Goal: Task Accomplishment & Management: Use online tool/utility

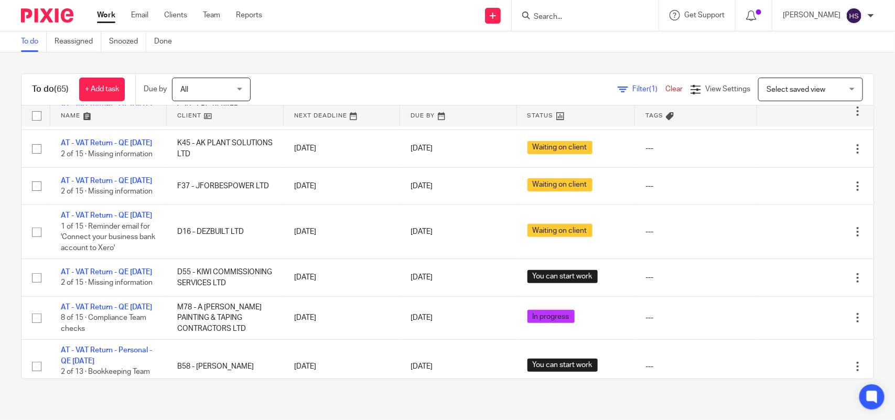
scroll to position [197, 0]
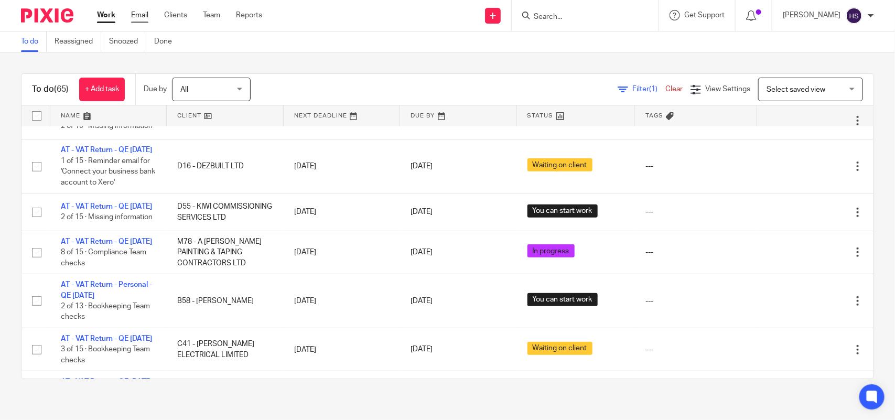
click at [141, 19] on link "Email" at bounding box center [139, 15] width 17 height 10
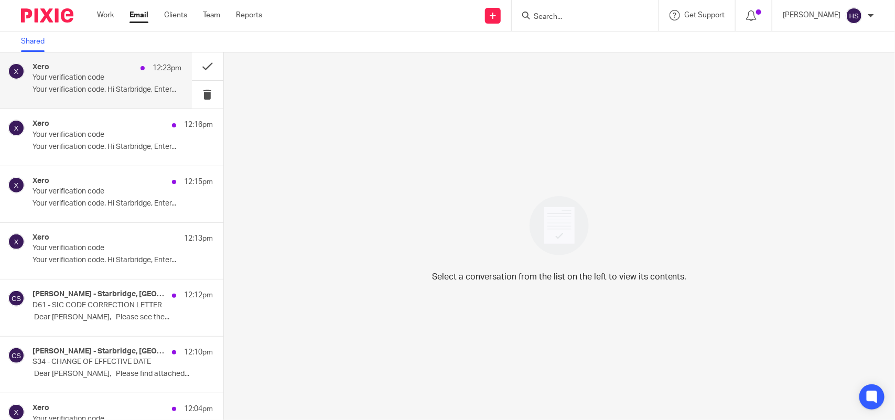
click at [135, 82] on div "Xero 12:23pm Your verification code Your verification code. Hi Starbridge, Ente…" at bounding box center [107, 80] width 149 height 35
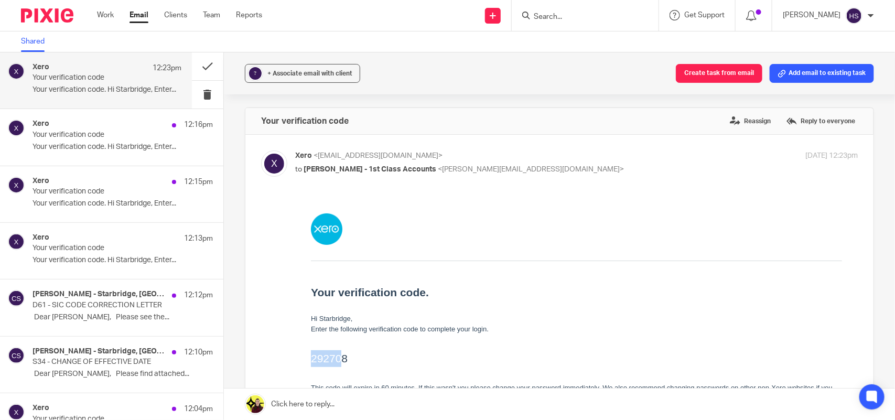
drag, startPoint x: 310, startPoint y: 360, endPoint x: 345, endPoint y: 360, distance: 34.6
click at [345, 360] on h2 "292708" at bounding box center [575, 358] width 531 height 17
copy h2 "29270"
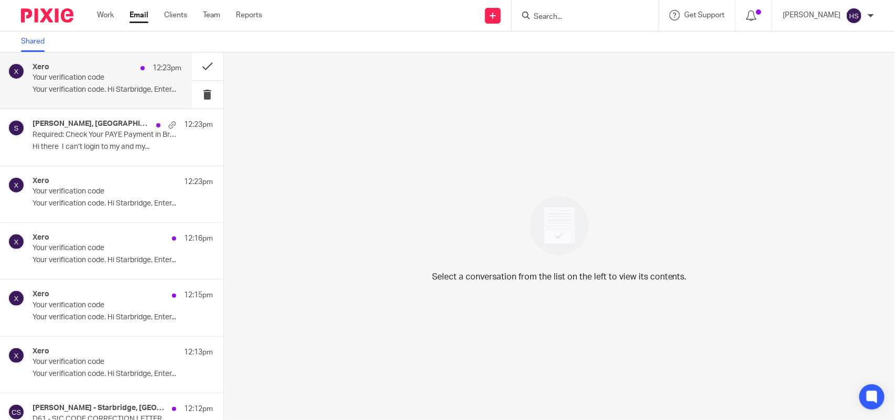
click at [113, 63] on div "Xero 12:23pm" at bounding box center [107, 68] width 149 height 10
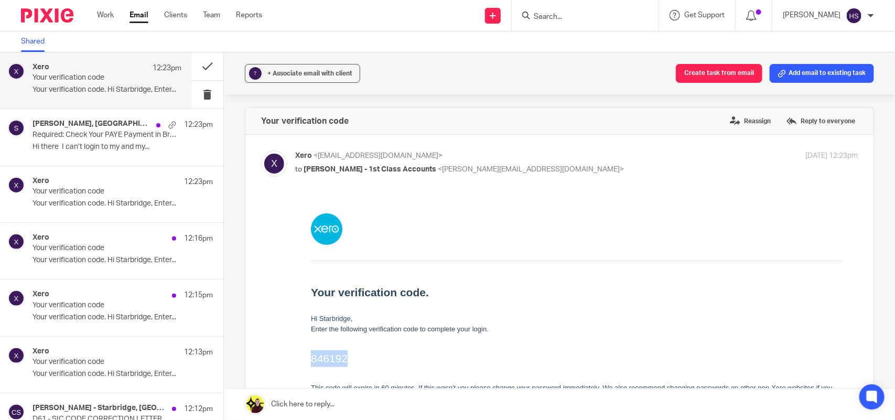
drag, startPoint x: 312, startPoint y: 358, endPoint x: 360, endPoint y: 356, distance: 48.3
click at [360, 356] on h2 "846192" at bounding box center [575, 358] width 531 height 17
copy h2 "846192"
click at [106, 13] on link "Work" at bounding box center [105, 15] width 17 height 10
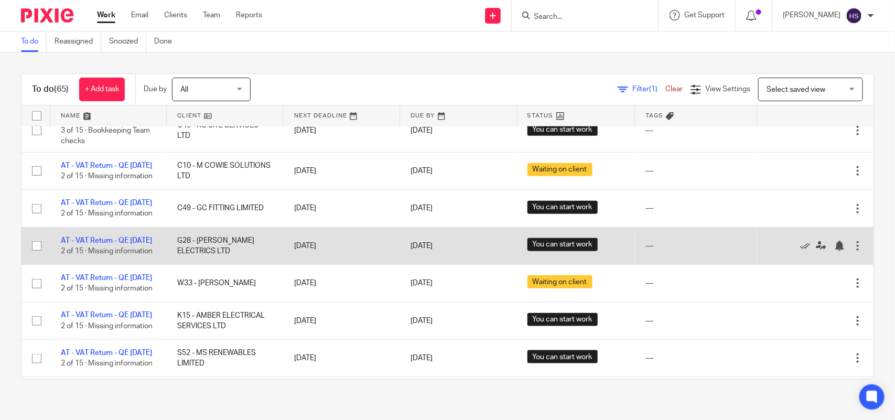
scroll to position [393, 0]
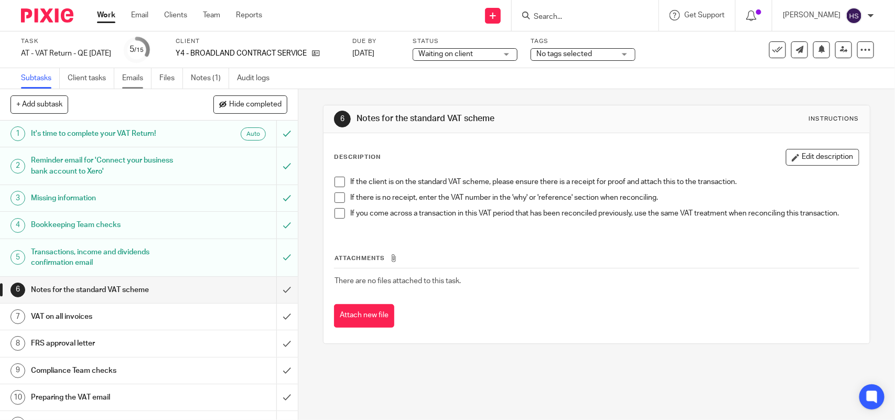
click at [130, 85] on link "Emails" at bounding box center [136, 78] width 29 height 20
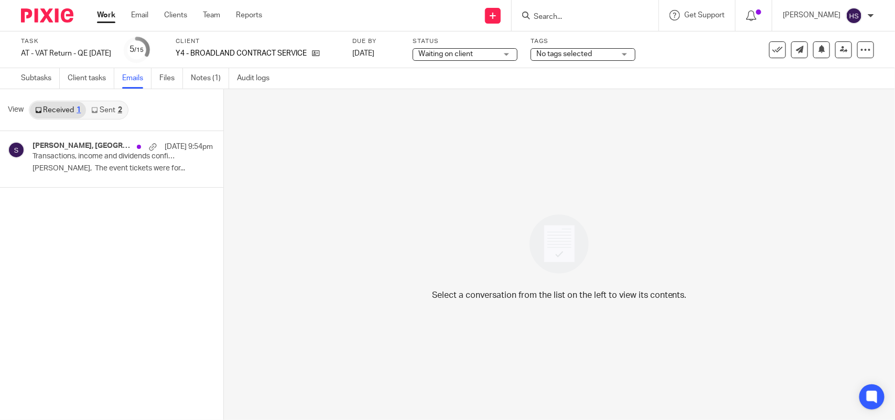
click at [110, 106] on link "Sent 2" at bounding box center [106, 110] width 41 height 17
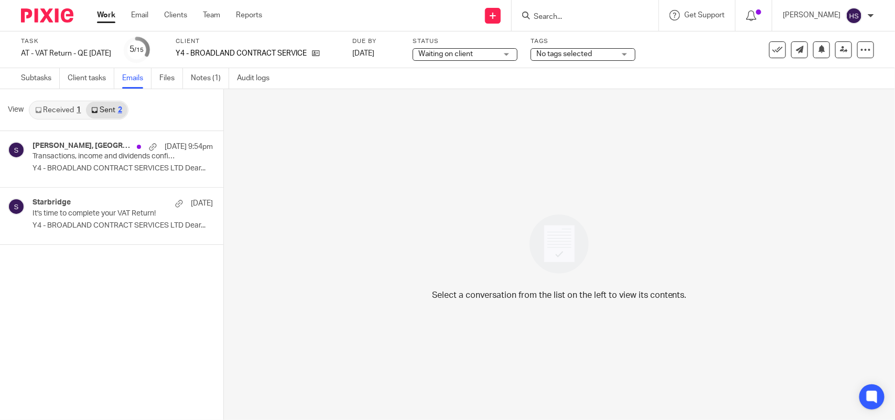
click at [53, 108] on link "Received 1" at bounding box center [58, 110] width 56 height 17
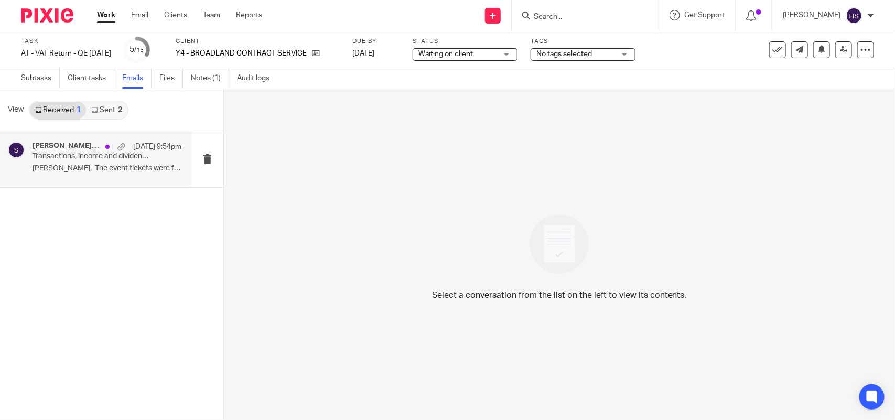
click at [108, 143] on div "13 Oct 9:54pm" at bounding box center [140, 147] width 81 height 10
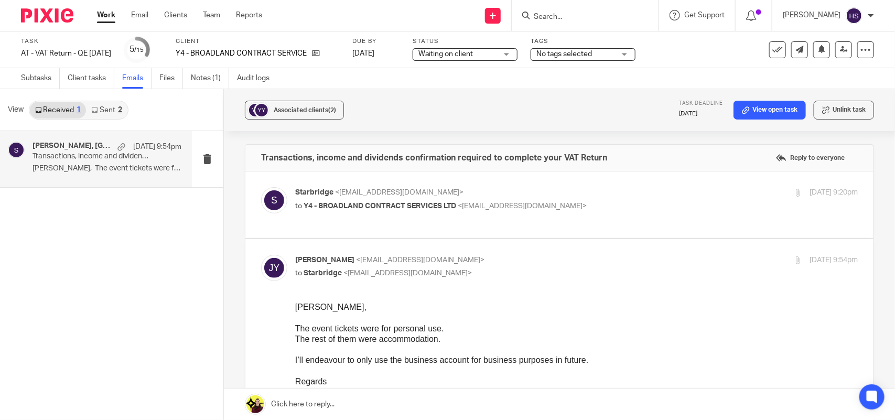
click at [106, 113] on link "Sent 2" at bounding box center [106, 110] width 41 height 17
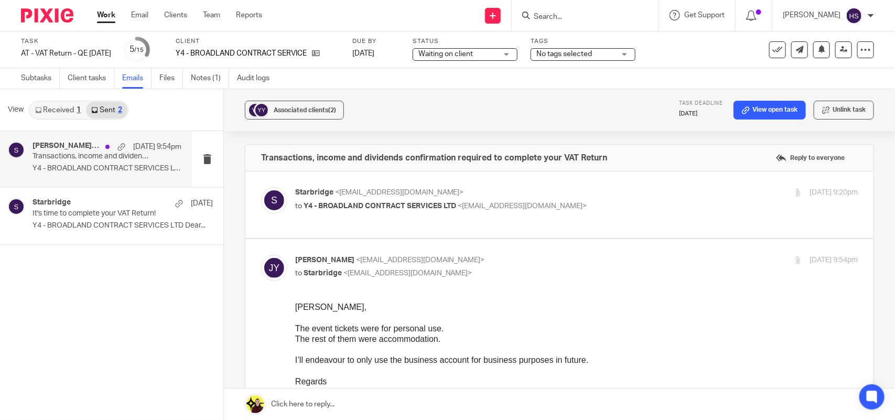
click at [117, 164] on p "Y4 - BROADLAND CONTRACT SERVICES LTD Dear..." at bounding box center [107, 168] width 149 height 9
